Goal: Task Accomplishment & Management: Complete application form

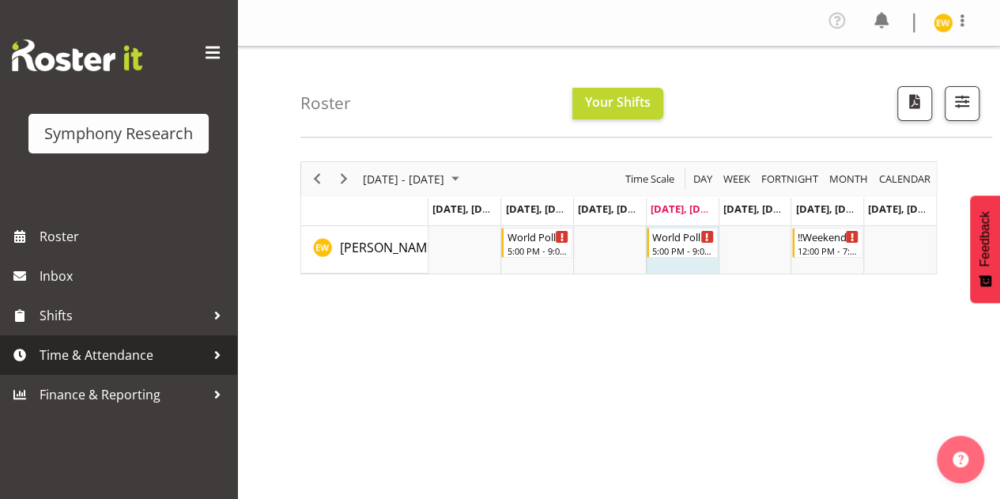
click at [100, 365] on span "Time & Attendance" at bounding box center [123, 355] width 166 height 24
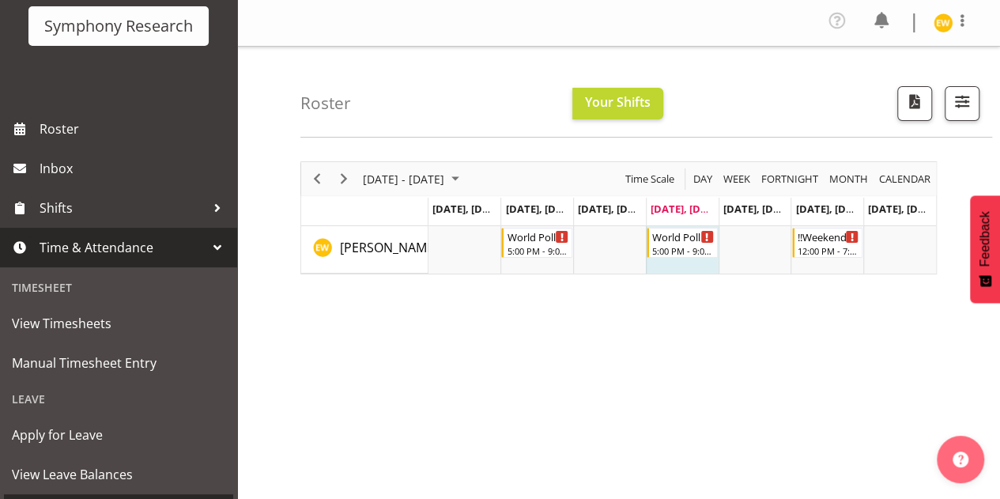
scroll to position [237, 0]
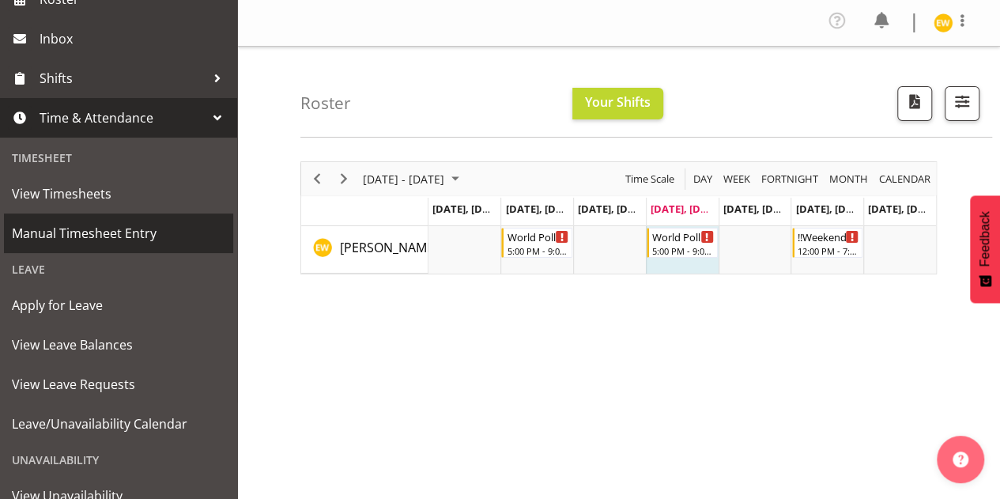
click at [107, 241] on span "Manual Timesheet Entry" at bounding box center [119, 233] width 214 height 24
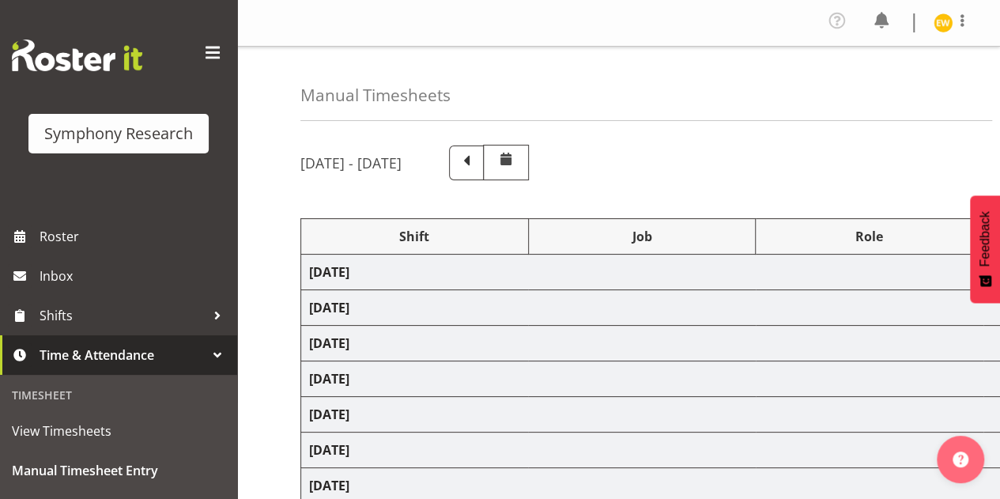
select select "81335"
select select "10527"
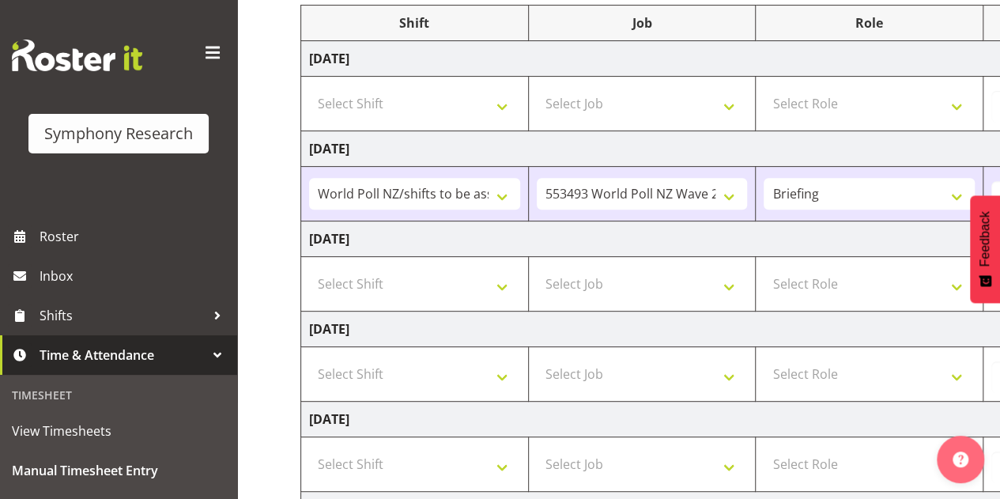
scroll to position [237, 0]
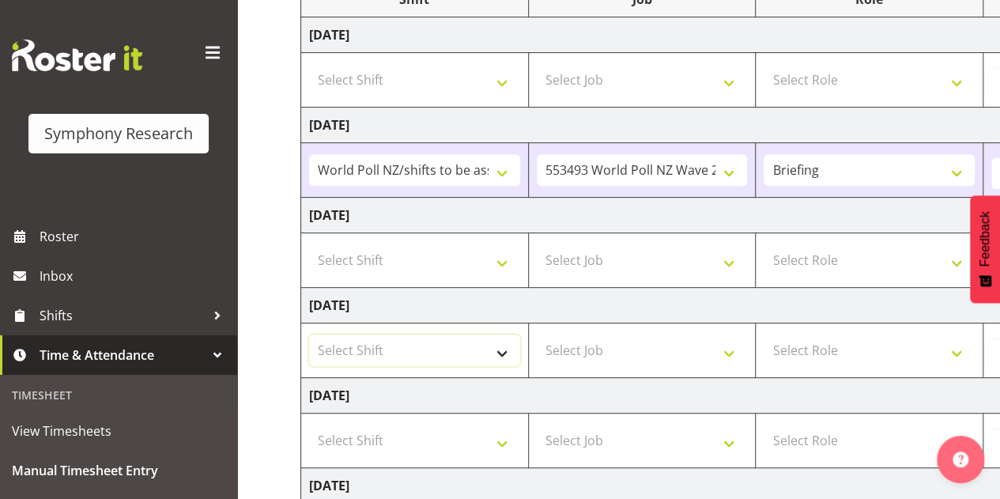
click at [498, 352] on select "Select Shift !!Weekend Residential (Roster IT Shift Label) *Business 9/10am ~ 4…" at bounding box center [414, 351] width 211 height 32
select select "81335"
click at [309, 335] on select "Select Shift !!Weekend Residential (Roster IT Shift Label) *Business 9/10am ~ 4…" at bounding box center [414, 351] width 211 height 32
click at [609, 350] on select "Select Job 550060 IF Admin 553492 World Poll Aus Wave 2 Main 2025 553493 World …" at bounding box center [642, 351] width 211 height 32
click at [869, 29] on td "Monday 1st September 2025" at bounding box center [854, 35] width 1106 height 36
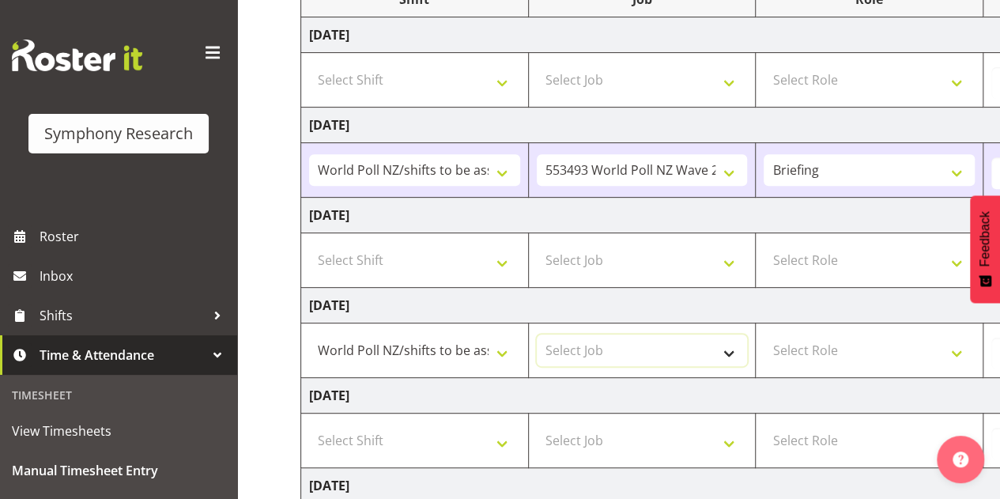
click at [612, 350] on select "Select Job 550060 IF Admin 553492 World Poll Aus Wave 2 Main 2025 553493 World …" at bounding box center [642, 351] width 211 height 32
select select "10527"
click at [537, 335] on select "Select Job 550060 IF Admin 553492 World Poll Aus Wave 2 Main 2025 553493 World …" at bounding box center [642, 351] width 211 height 32
click at [813, 352] on select "Select Role Briefing Interviewing" at bounding box center [869, 351] width 211 height 32
select select "47"
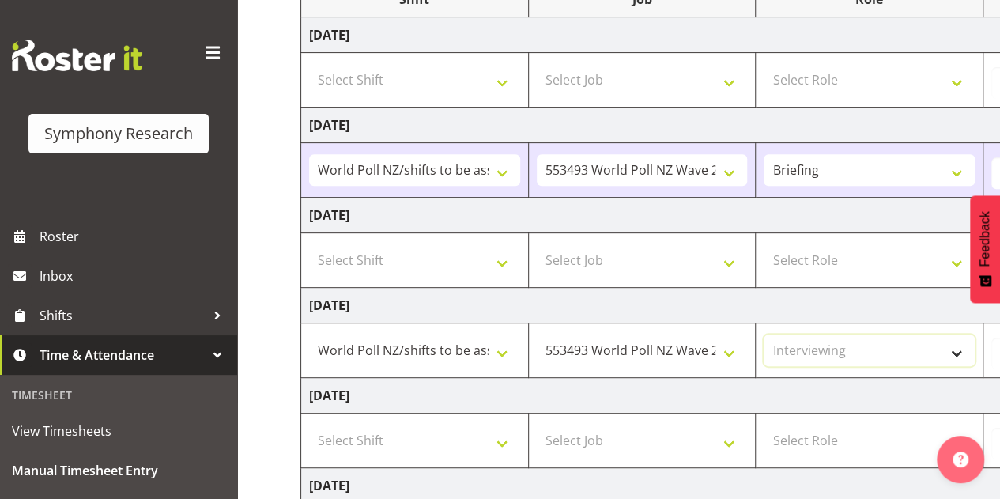
click at [764, 335] on select "Select Role Briefing Interviewing" at bounding box center [869, 351] width 211 height 32
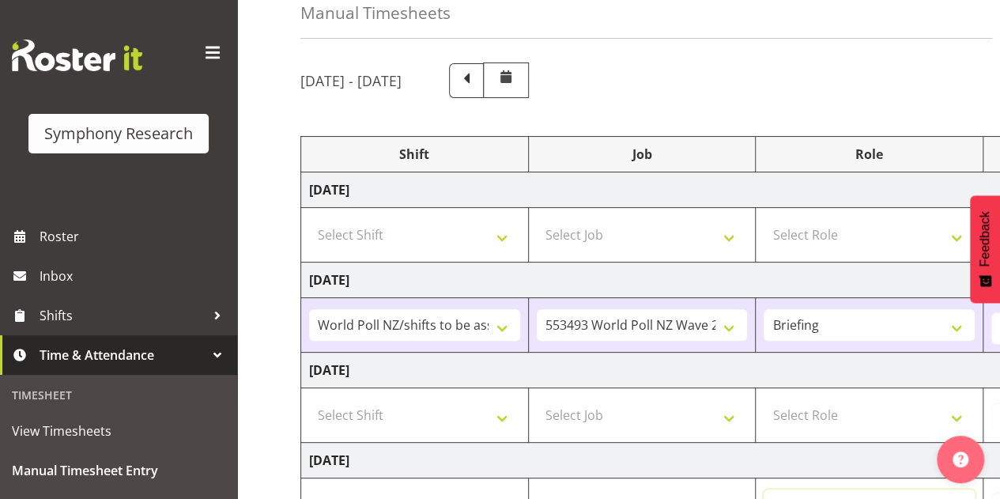
scroll to position [79, 0]
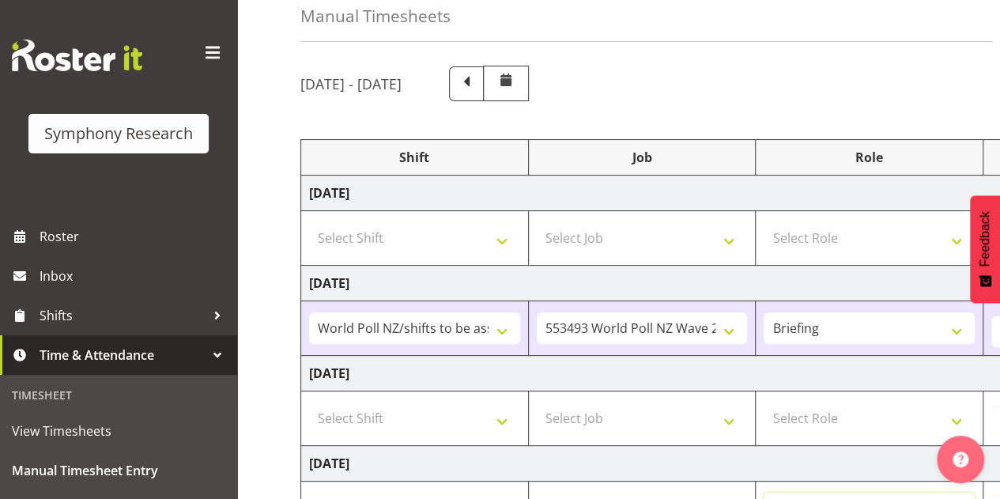
drag, startPoint x: 864, startPoint y: 494, endPoint x: 694, endPoint y: 494, distance: 170.0
click at [769, 6] on div "Manual Timesheets" at bounding box center [647, 5] width 692 height 74
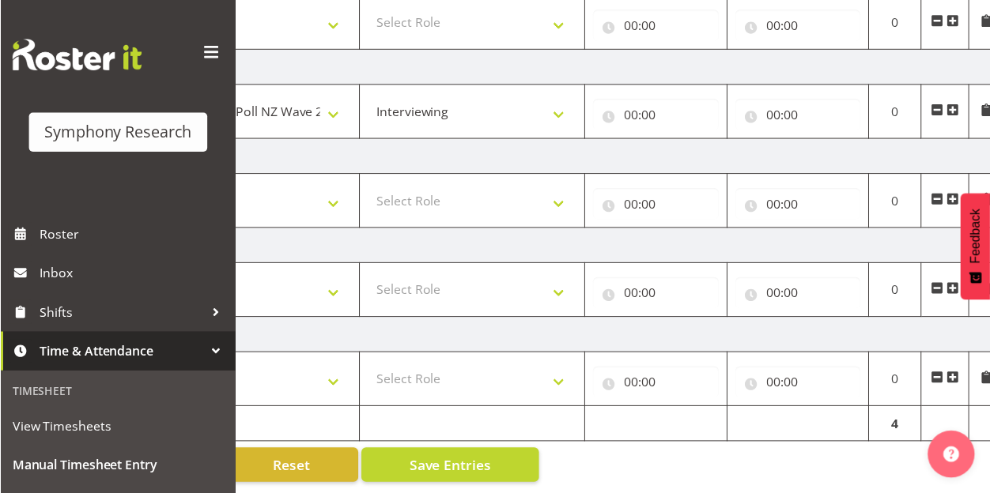
scroll to position [0, 397]
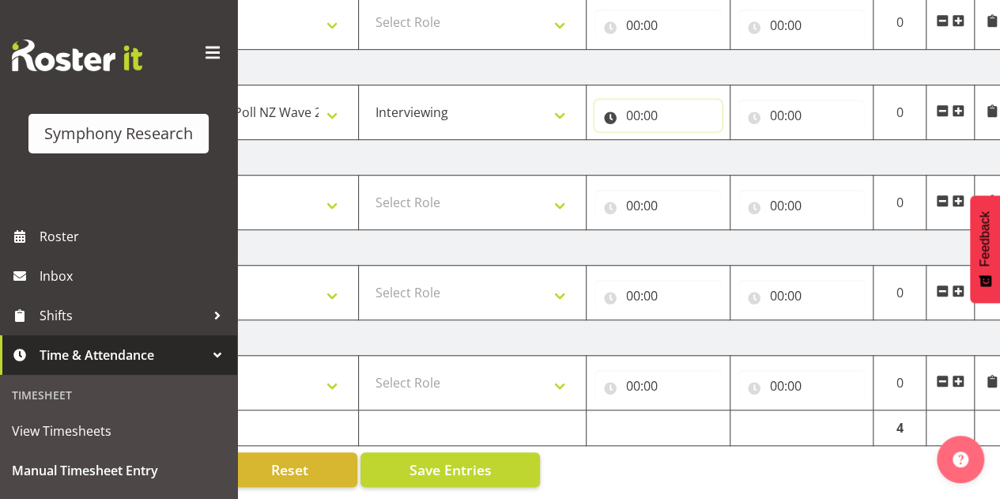
click at [648, 112] on input "00:00" at bounding box center [658, 116] width 127 height 32
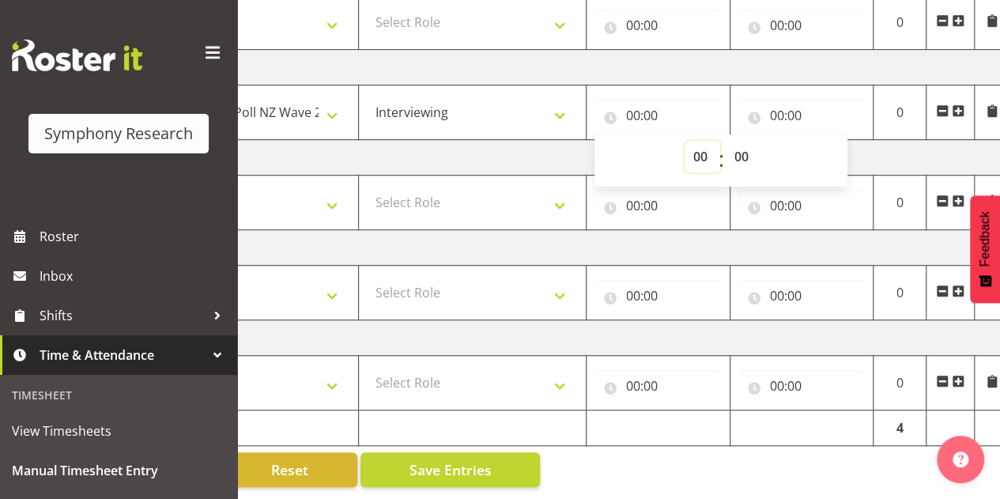
click at [697, 154] on select "00 01 02 03 04 05 06 07 08 09 10 11 12 13 14 15 16 17 18 19 20 21 22 23" at bounding box center [703, 157] width 36 height 32
select select "17"
type input "17:00"
click at [761, 149] on select "00 01 02 03 04 05 06 07 08 09 10 11 12 13 14 15 16 17 18 19 20 21 22 23 24 25 2…" at bounding box center [744, 157] width 36 height 32
click at [794, 104] on input "00:00" at bounding box center [802, 116] width 127 height 32
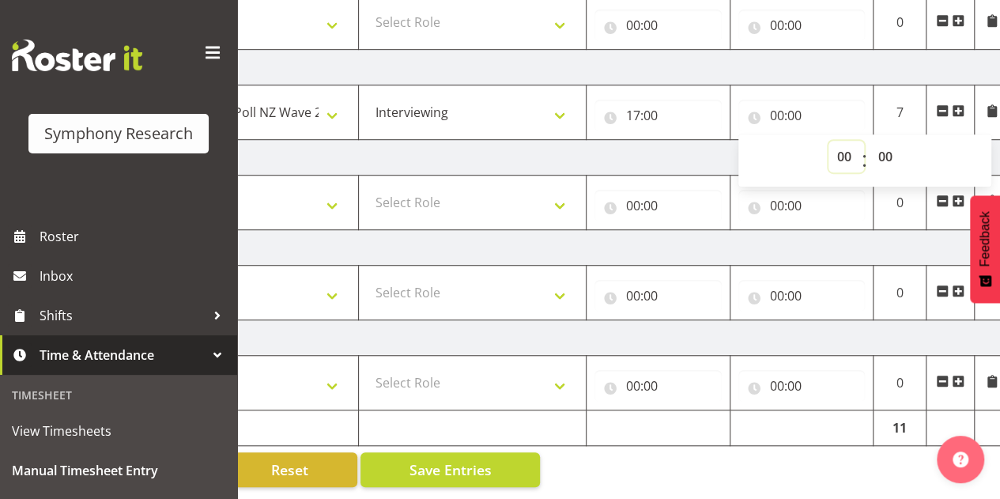
click at [847, 149] on select "00 01 02 03 04 05 06 07 08 09 10 11 12 13 14 15 16 17 18 19 20 21 22 23" at bounding box center [847, 157] width 36 height 32
select select "19"
type input "19:00"
click at [883, 147] on select "00 01 02 03 04 05 06 07 08 09 10 11 12 13 14 15 16 17 18 19 20 21 22 23 24 25 2…" at bounding box center [888, 157] width 36 height 32
select select "50"
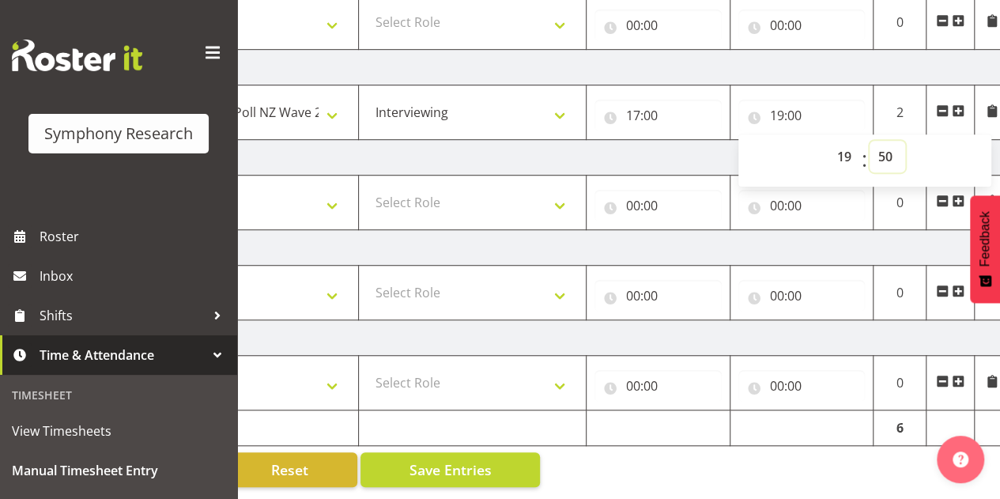
type input "19:50"
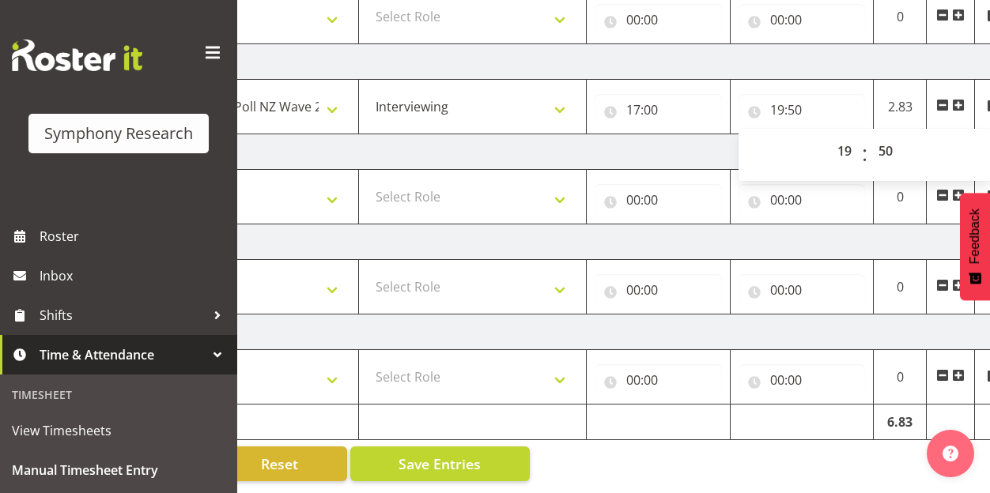
click at [784, 62] on td "Thursday 4th September 2025" at bounding box center [457, 62] width 1106 height 36
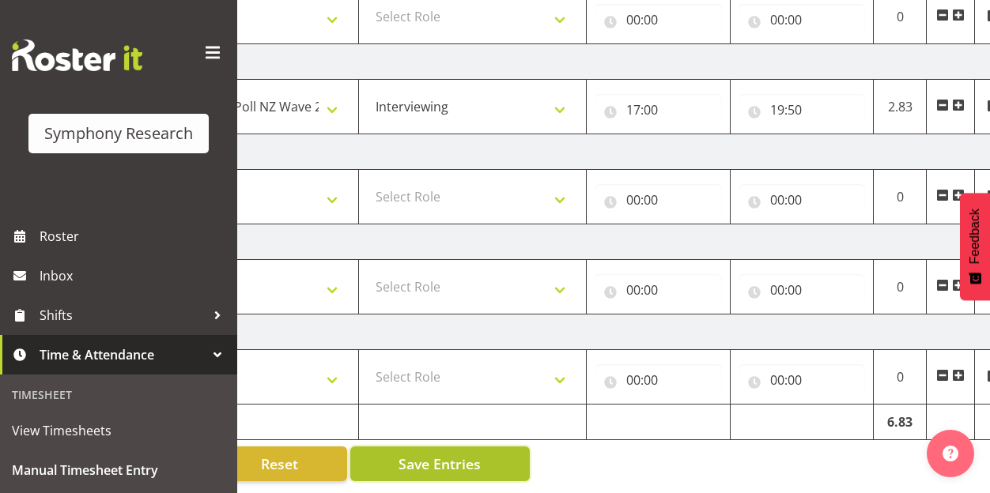
click at [427, 455] on span "Save Entries" at bounding box center [440, 464] width 82 height 21
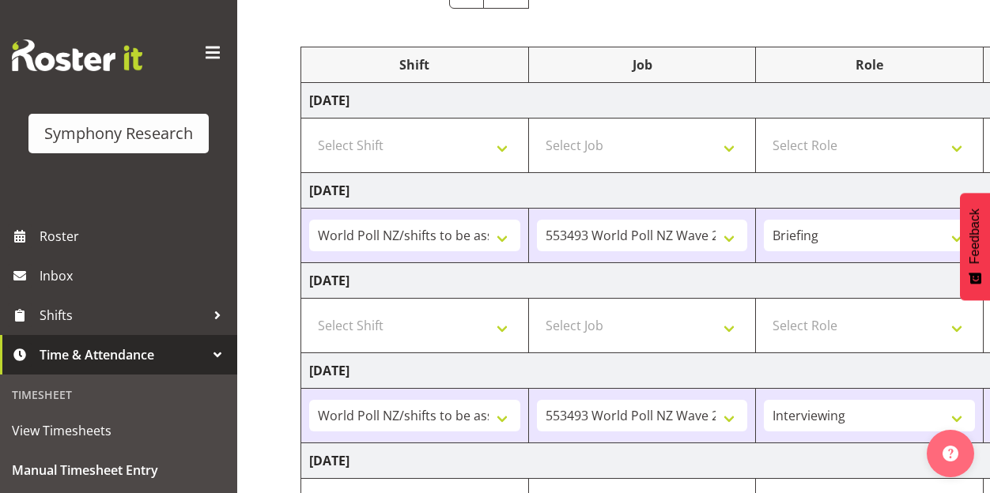
scroll to position [171, 0]
click at [500, 232] on select "!!Weekend Residential (Roster IT Shift Label) *Business 9/10am ~ 4:30pm *Busine…" at bounding box center [414, 237] width 211 height 32
click at [309, 221] on select "!!Weekend Residential (Roster IT Shift Label) *Business 9/10am ~ 4:30pm *Busine…" at bounding box center [414, 237] width 211 height 32
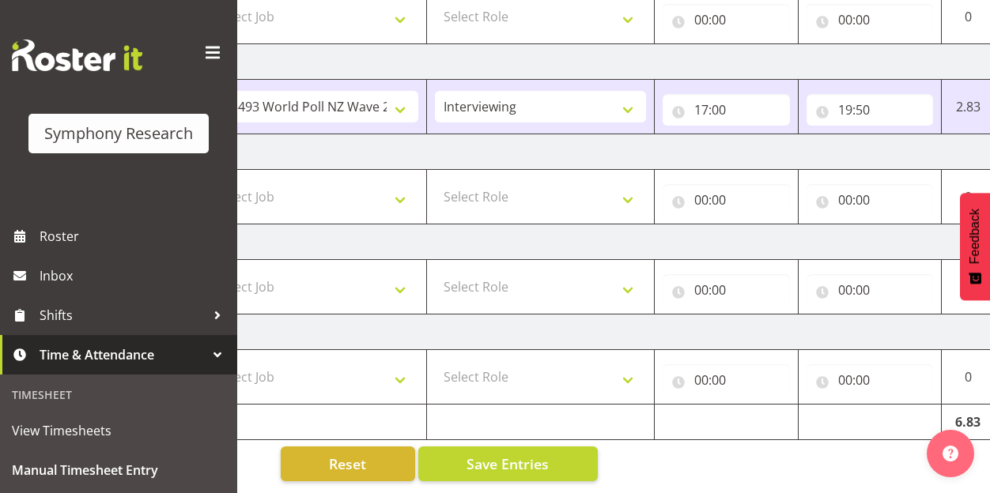
scroll to position [0, 330]
click at [622, 101] on select "Briefing Interviewing" at bounding box center [539, 107] width 211 height 32
click at [622, 102] on select "Briefing Interviewing" at bounding box center [539, 107] width 211 height 32
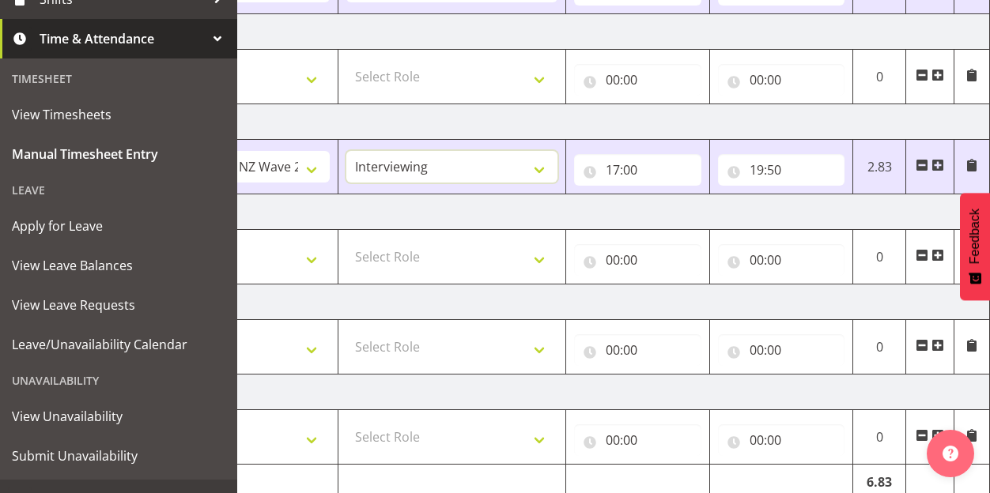
scroll to position [487, 0]
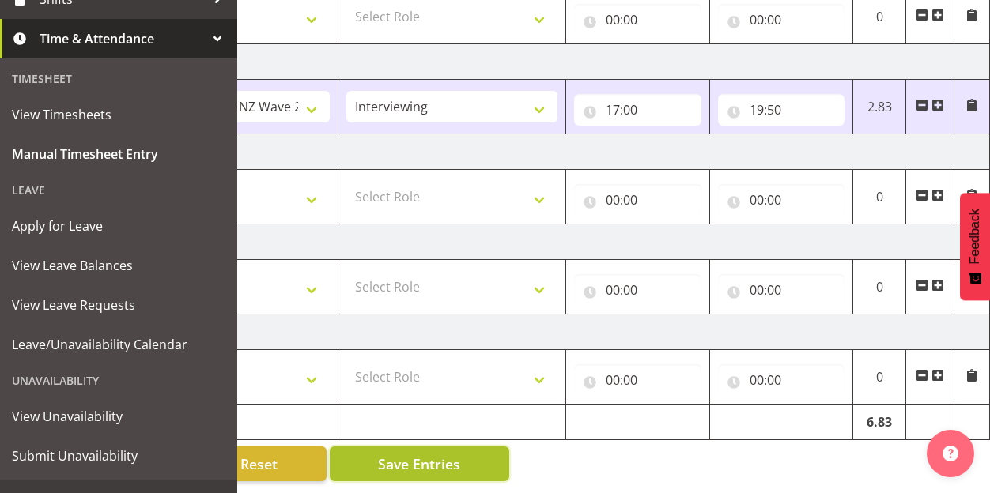
click at [427, 454] on span "Save Entries" at bounding box center [419, 464] width 82 height 21
